Goal: Information Seeking & Learning: Learn about a topic

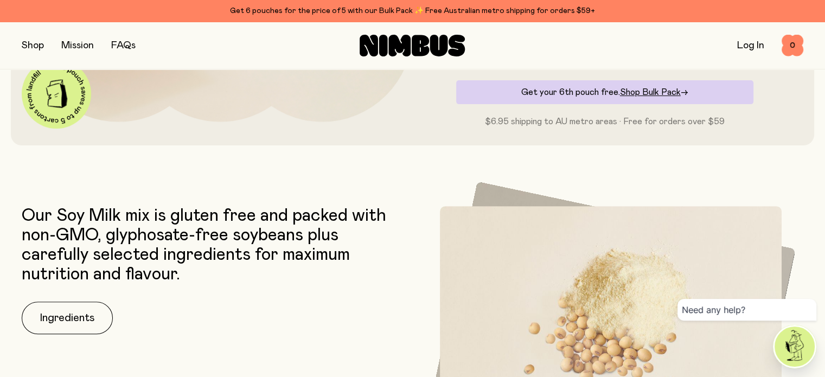
scroll to position [488, 0]
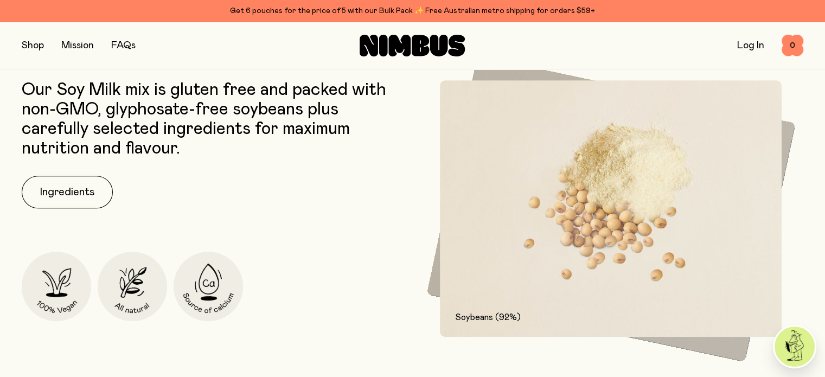
click at [162, 114] on p "Our Soy Milk mix is gluten free and packed with non-GMO, glyphosate-free soybea…" at bounding box center [215, 119] width 386 height 78
copy p "glyphosate"
click at [393, 158] on p "Our Soy Milk mix is gluten free and packed with non-GMO, glyphosate-free soybea…" at bounding box center [215, 119] width 386 height 78
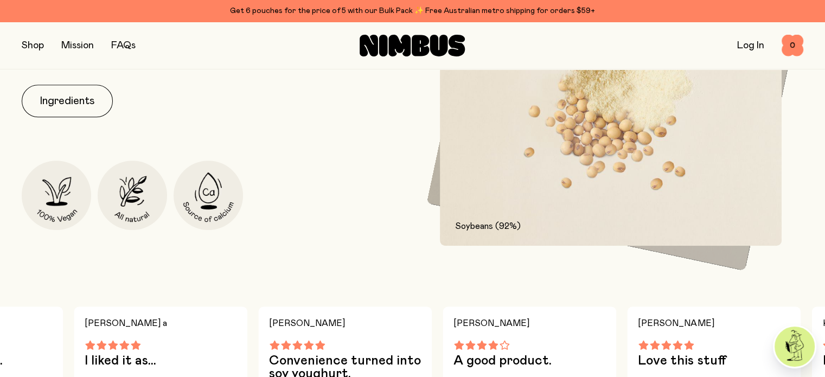
scroll to position [597, 0]
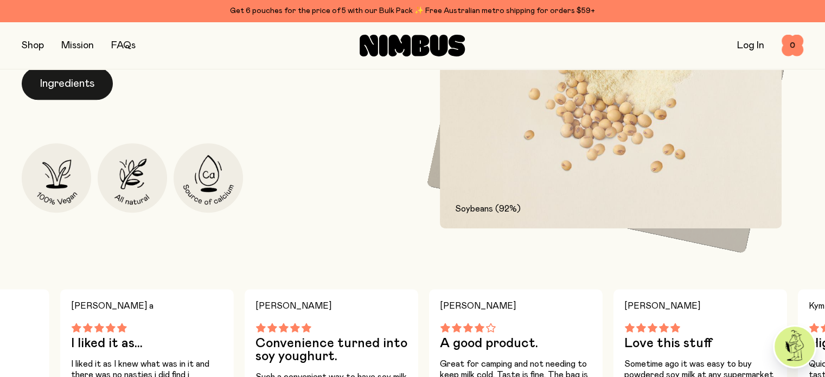
click at [98, 88] on button "Ingredients" at bounding box center [67, 83] width 91 height 33
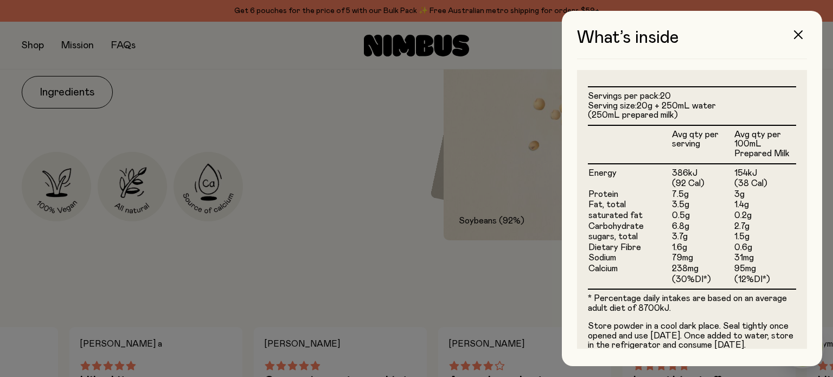
scroll to position [323, 0]
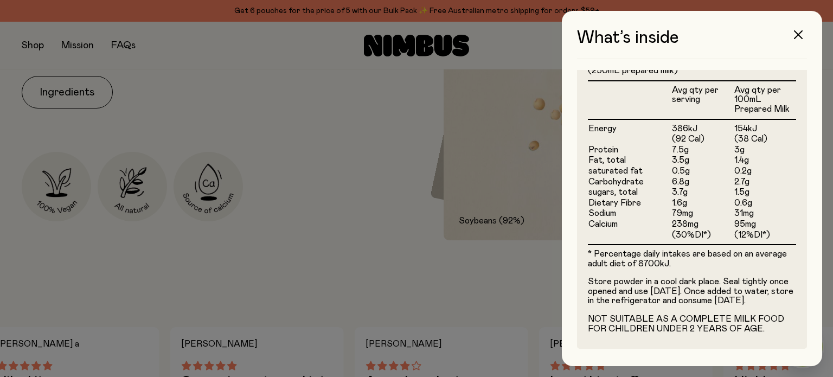
click at [420, 196] on div at bounding box center [416, 188] width 833 height 377
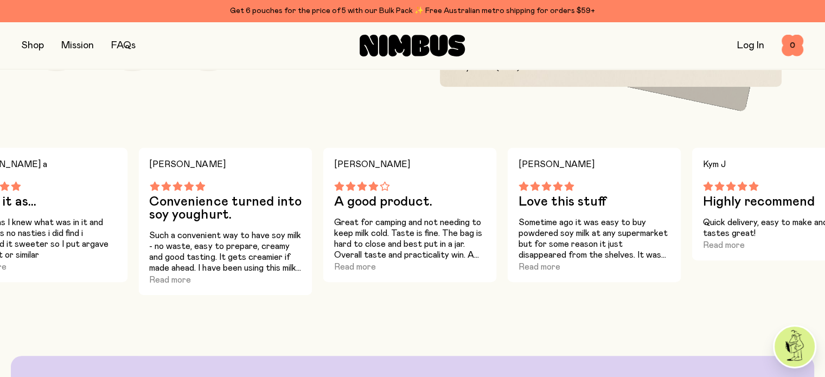
scroll to position [759, 0]
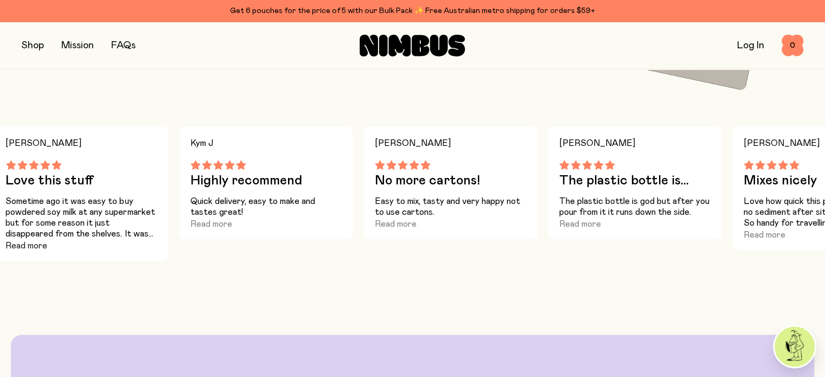
click at [31, 252] on button "Read more" at bounding box center [26, 245] width 42 height 13
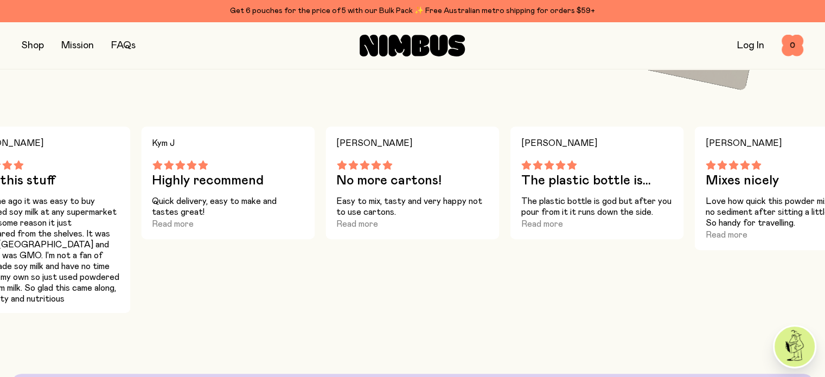
drag, startPoint x: 207, startPoint y: 314, endPoint x: 197, endPoint y: 294, distance: 22.1
click at [269, 309] on div "Kym J Highly recommend Quick delivery, easy to make and tastes great! Read more" at bounding box center [228, 219] width 174 height 187
click at [216, 299] on div "Kym J Highly recommend Quick delivery, easy to make and tastes great! Read more" at bounding box center [228, 219] width 174 height 187
click at [200, 231] on div "Quick delivery, easy to make and tastes great! Read more" at bounding box center [228, 213] width 152 height 35
click at [187, 231] on button "Read more" at bounding box center [173, 224] width 42 height 13
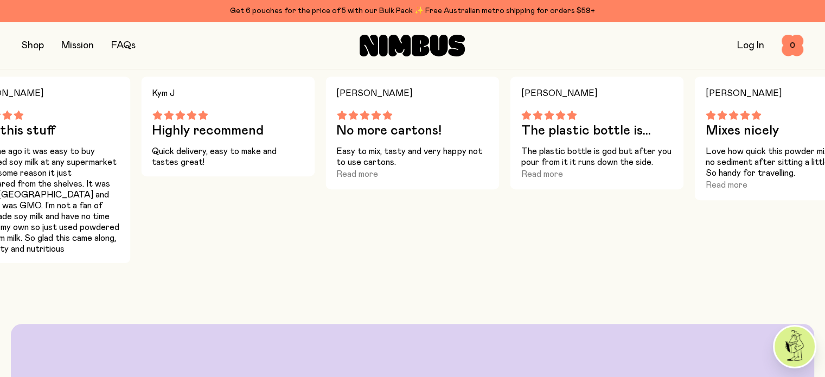
scroll to position [814, 0]
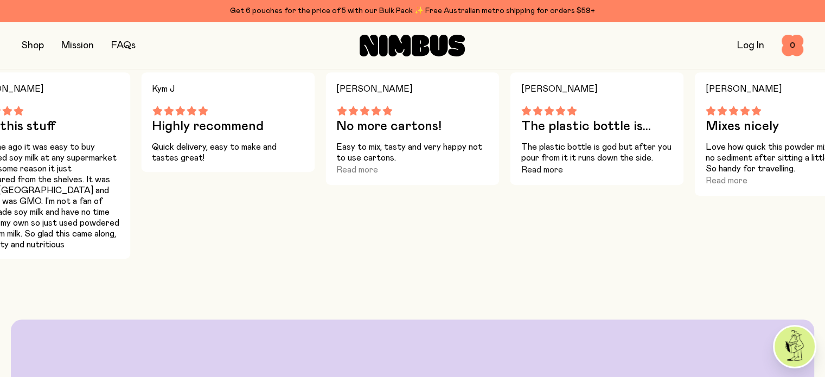
click at [535, 176] on button "Read more" at bounding box center [542, 169] width 42 height 13
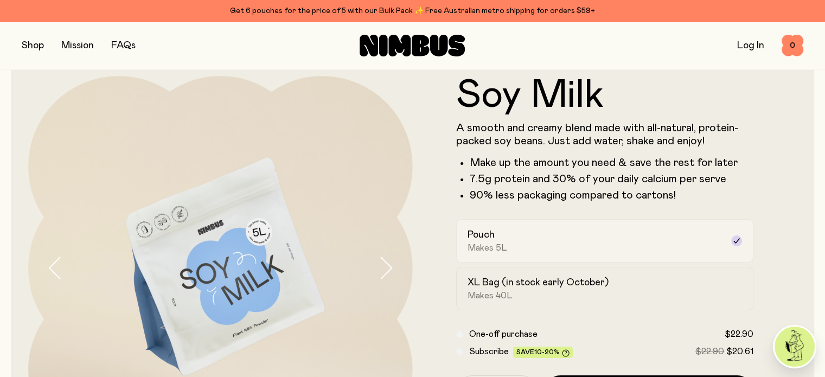
scroll to position [0, 0]
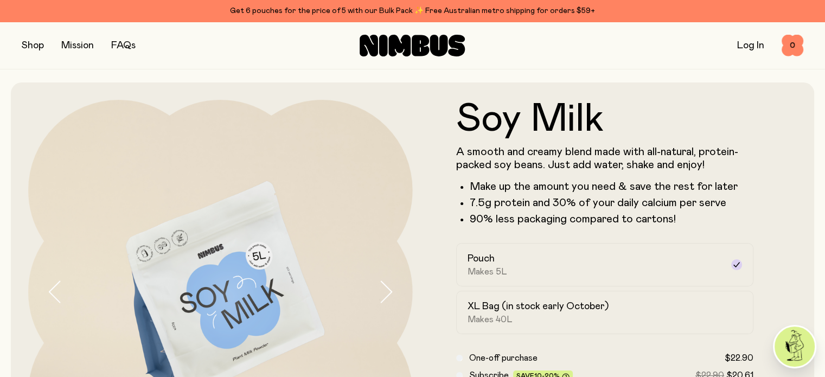
click at [39, 48] on button "button" at bounding box center [33, 45] width 22 height 15
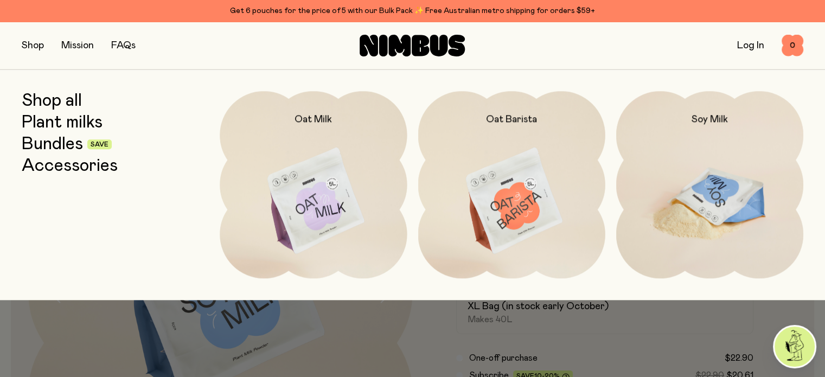
click at [697, 193] on img at bounding box center [709, 201] width 187 height 220
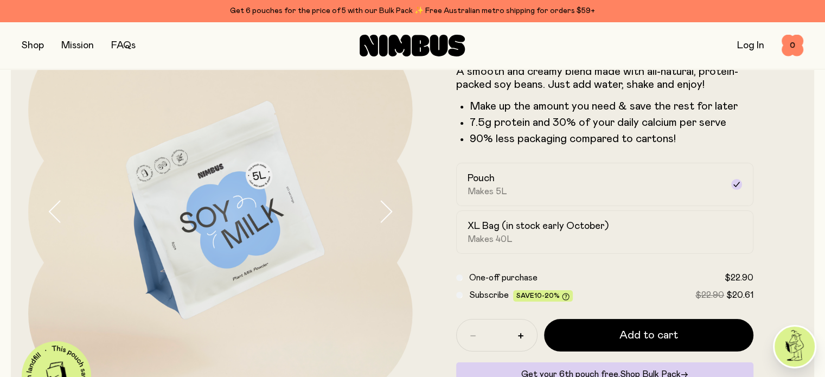
scroll to position [108, 0]
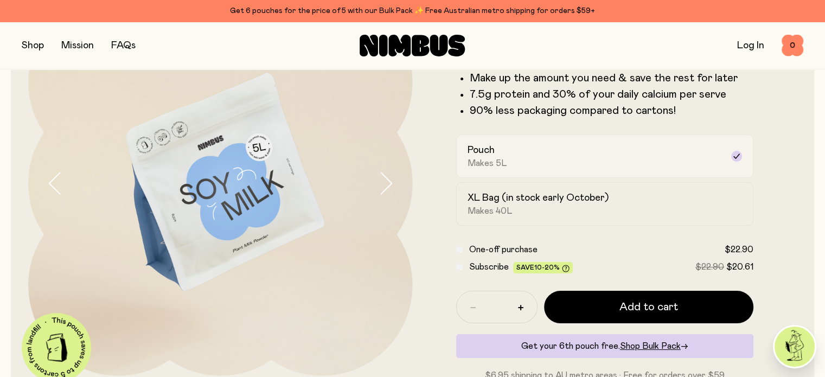
click at [532, 163] on div "Pouch Makes 5L" at bounding box center [596, 156] width 256 height 25
click at [443, 210] on form "Soy Milk A smooth and creamy blend made with all-natural, protein-packed soy be…" at bounding box center [605, 186] width 385 height 391
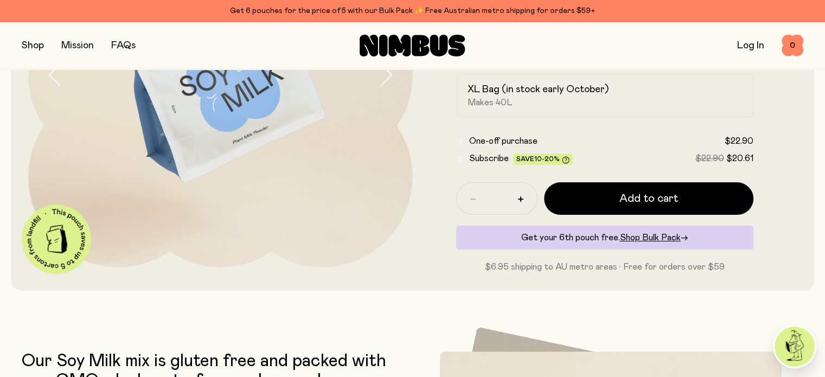
scroll to position [0, 0]
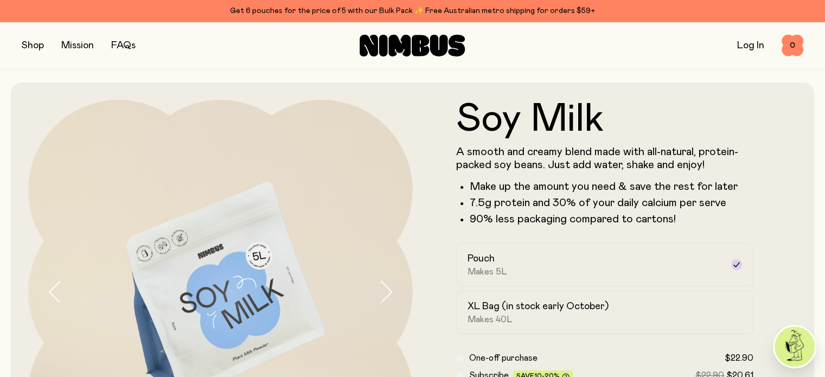
click at [29, 39] on button "button" at bounding box center [33, 45] width 22 height 15
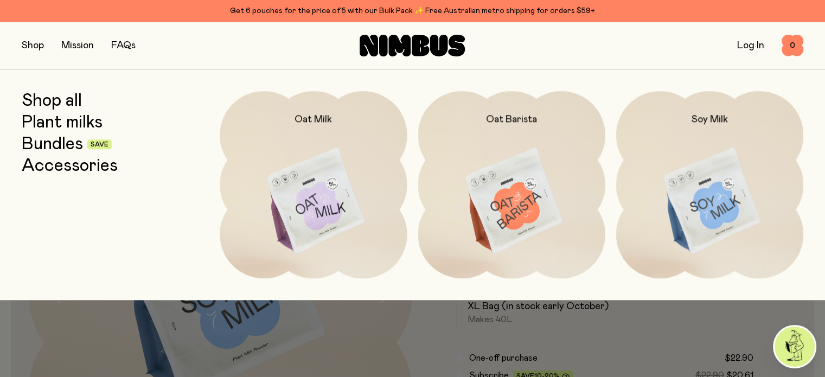
click at [72, 165] on link "Accessories" at bounding box center [70, 166] width 96 height 20
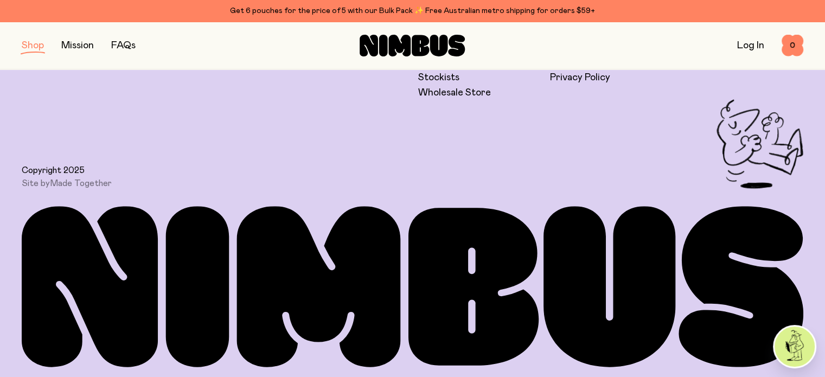
scroll to position [586, 0]
